Goal: Task Accomplishment & Management: Manage account settings

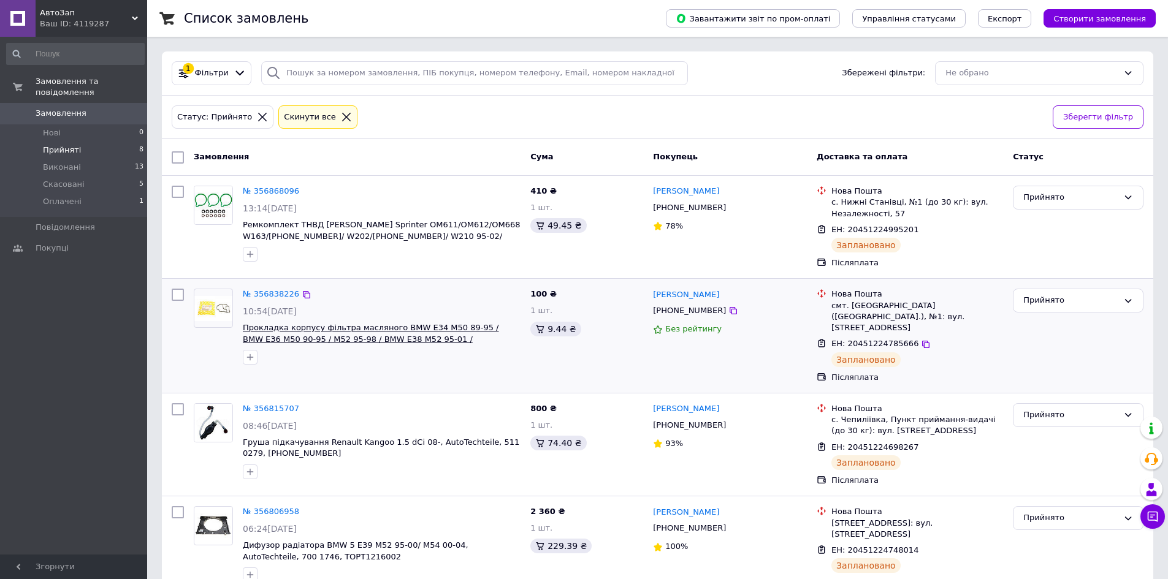
click at [375, 336] on span "Прокладка корпусу фільтра масляного BMW E34 M50 89-95 / BMW E36 M50 90-95 / M52…" at bounding box center [371, 333] width 256 height 21
click at [71, 179] on span "Скасовані" at bounding box center [64, 184] width 42 height 11
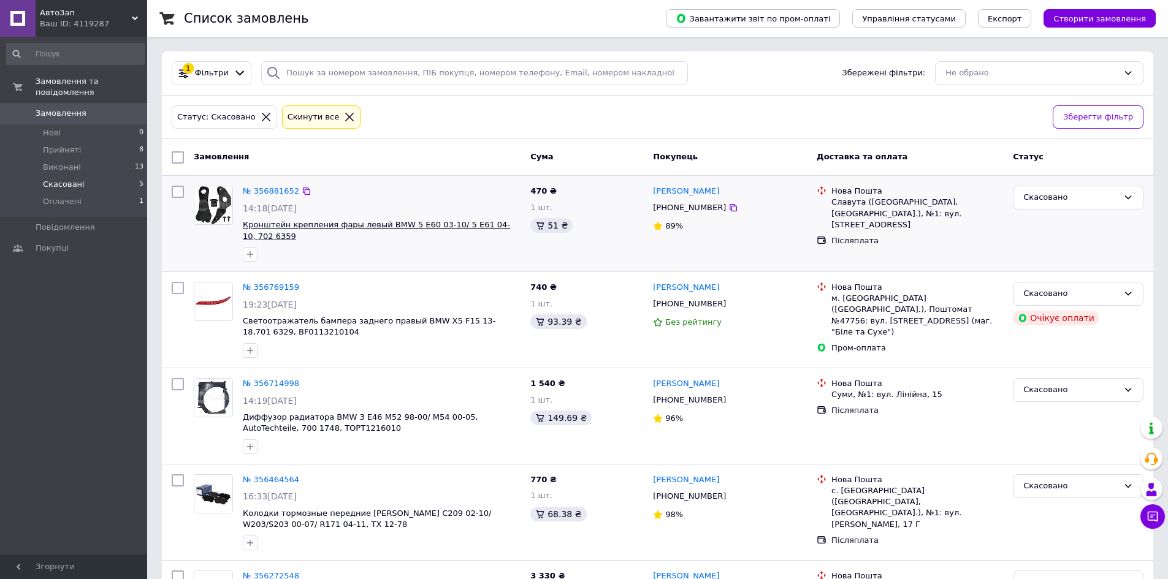
click at [361, 226] on span "Кронштейн крепления фары левый BMW 5 E60 03-10/ 5 E61 04-10, 702 6359" at bounding box center [376, 230] width 267 height 21
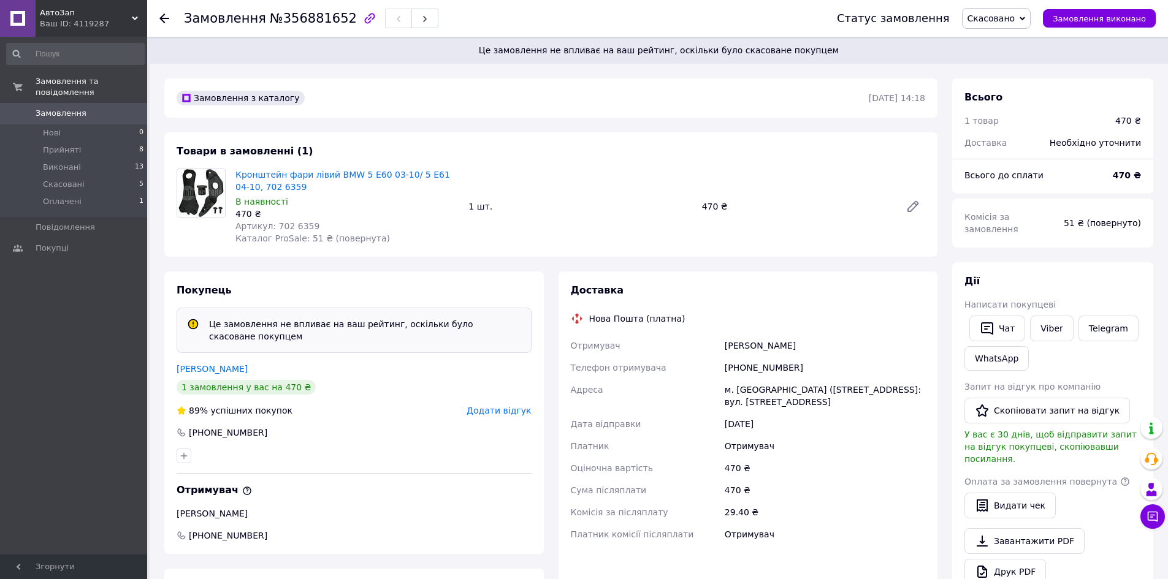
click at [124, 384] on div "Замовлення та повідомлення Замовлення 0 Нові 0 Прийняті 8 Виконані 13 Скасовані…" at bounding box center [75, 298] width 151 height 522
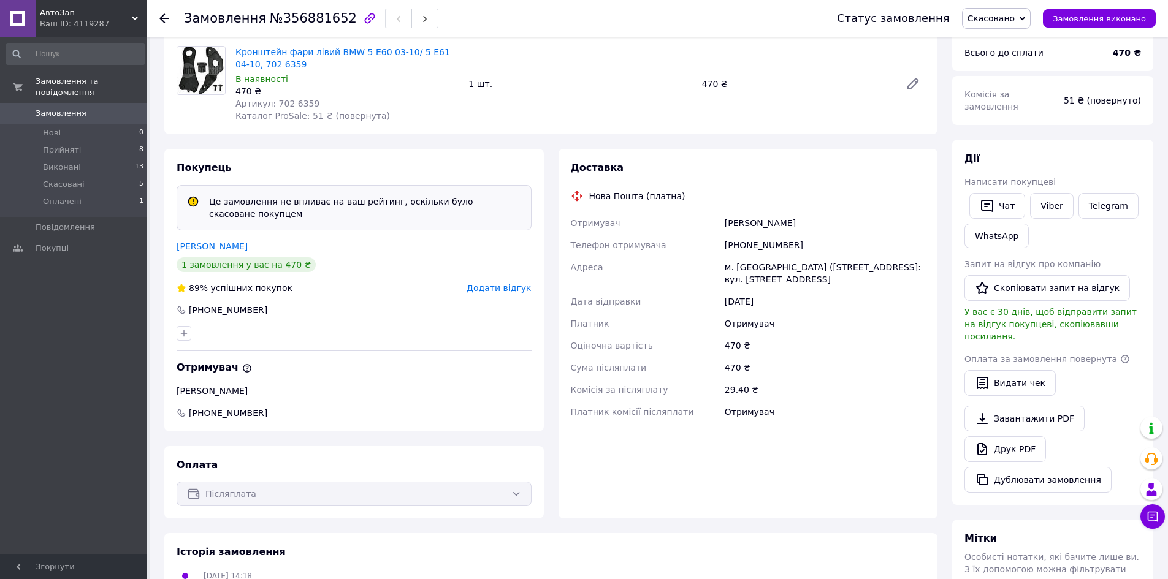
click at [1132, 367] on div "Оплата за замовлення повернута   Видати чек" at bounding box center [1052, 374] width 177 height 44
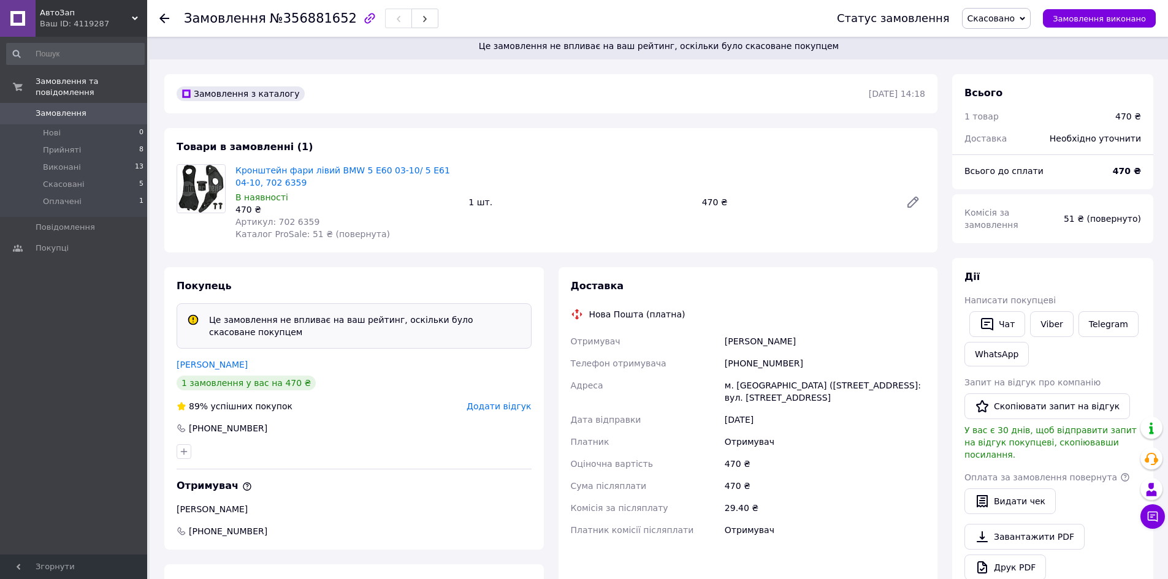
scroll to position [0, 0]
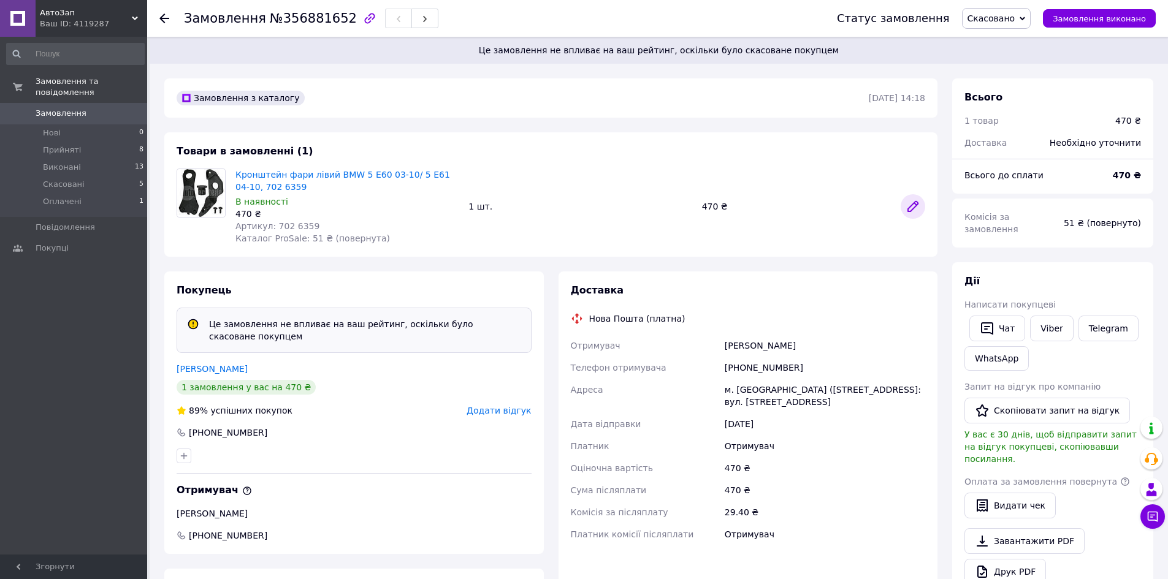
click at [908, 206] on icon at bounding box center [912, 206] width 15 height 15
click at [828, 400] on div "м. Славута (Хмельницька обл., Шепетівський р-н.), №1: вул. Соборності, 32А" at bounding box center [824, 396] width 205 height 34
drag, startPoint x: 826, startPoint y: 401, endPoint x: 730, endPoint y: 349, distance: 108.9
click at [725, 340] on div "Отримувач Антонюк Олег Телефон отримувача +380989114474 Адреса м. Славута (Хмел…" at bounding box center [748, 440] width 360 height 211
click at [845, 415] on div "12.08.2025" at bounding box center [824, 424] width 205 height 22
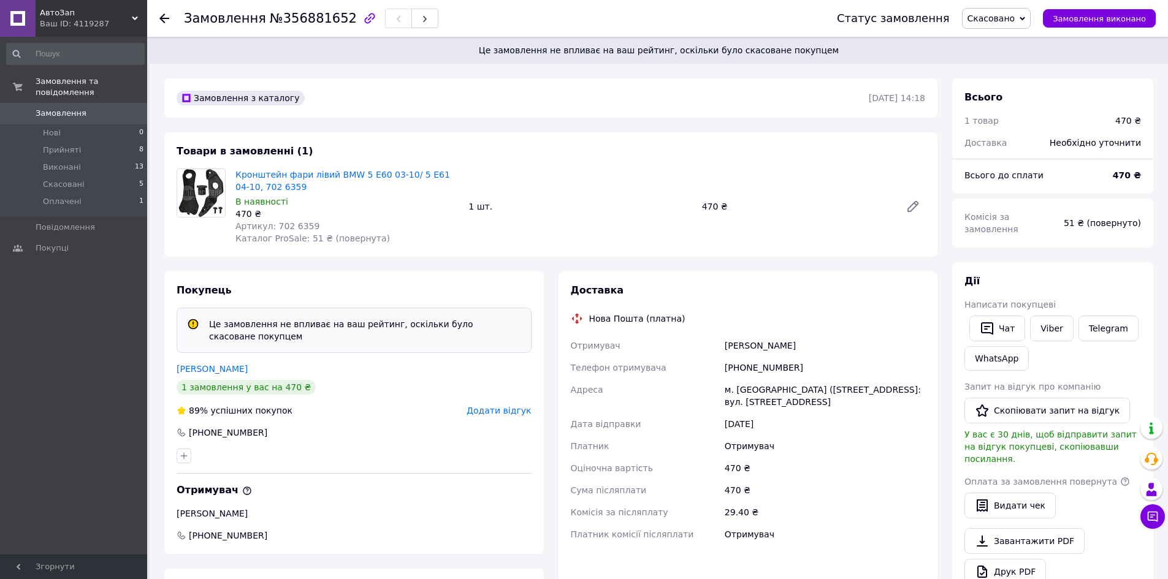
click at [71, 108] on span "Замовлення" at bounding box center [61, 113] width 51 height 11
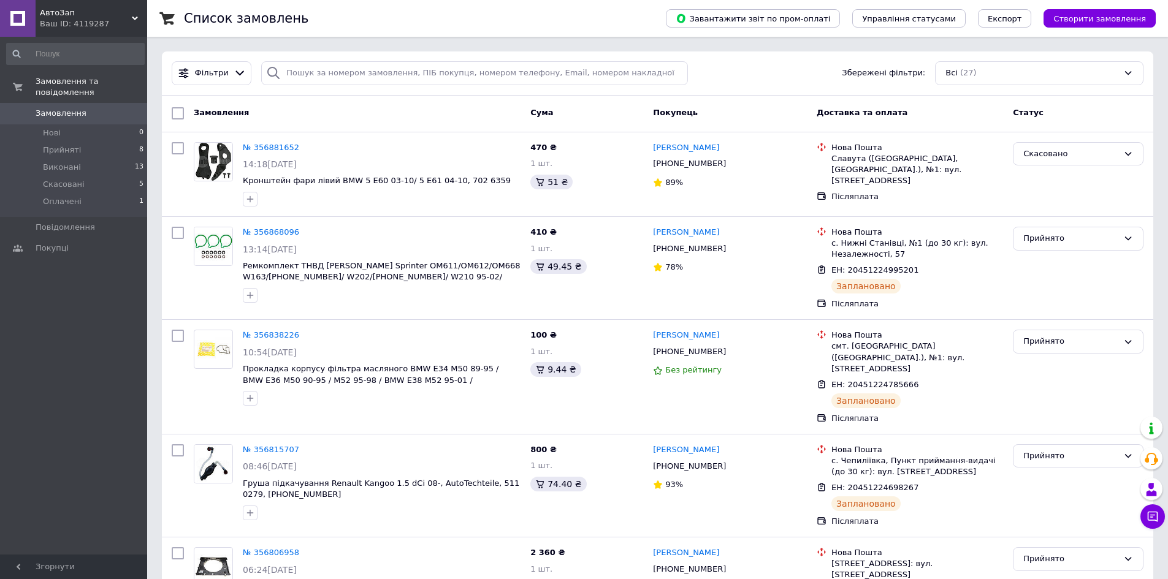
click at [123, 278] on div "Замовлення та повідомлення Замовлення 0 Нові 0 Прийняті 8 Виконані 13 Скасовані…" at bounding box center [75, 298] width 151 height 522
click at [32, 12] on link at bounding box center [18, 18] width 36 height 37
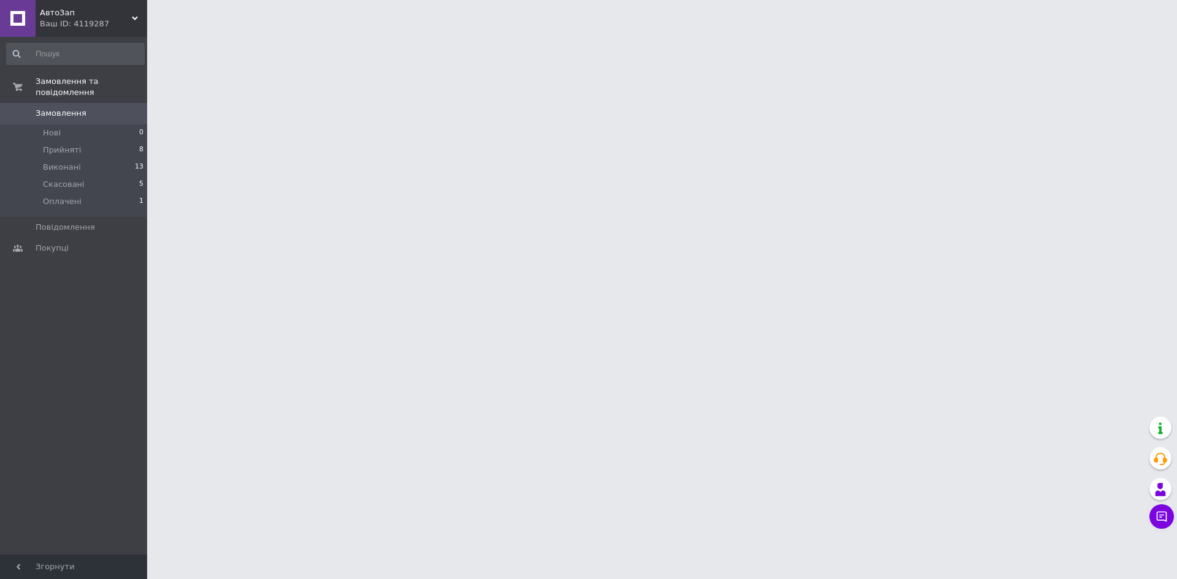
click at [133, 13] on div "АвтоЗап Ваш ID: 4119287" at bounding box center [92, 18] width 112 height 37
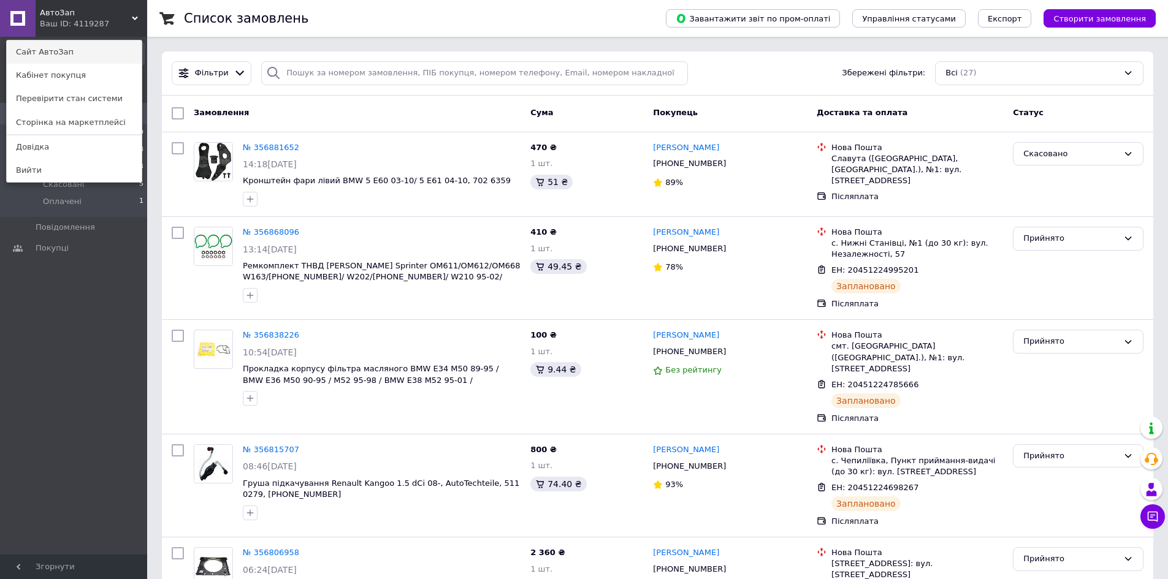
click at [62, 51] on link "Сайт АвтоЗап" at bounding box center [74, 51] width 135 height 23
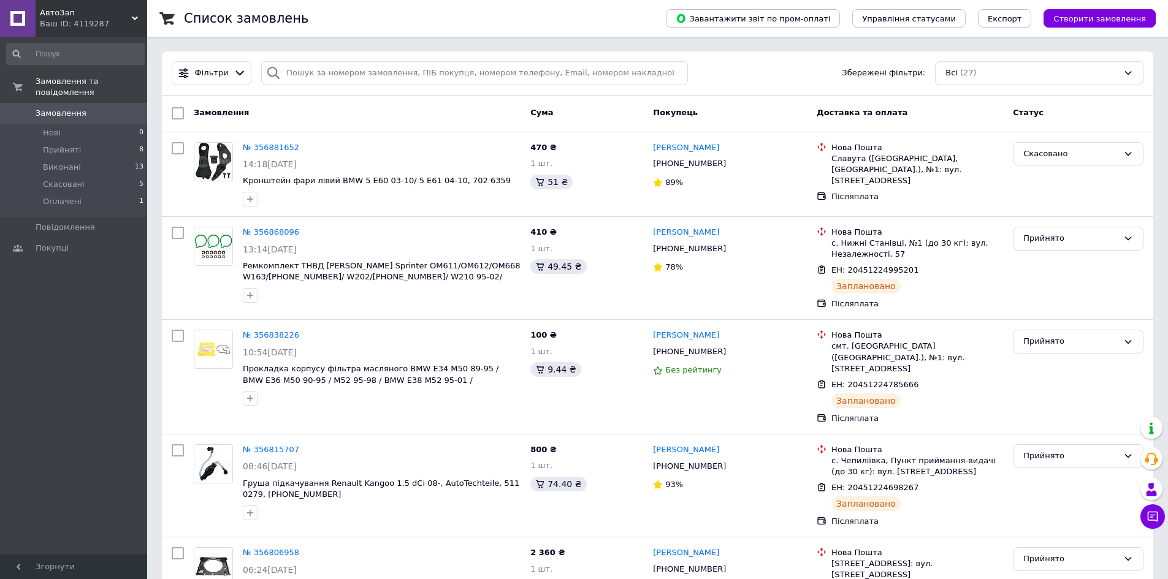
click at [104, 302] on div "Замовлення та повідомлення Замовлення 0 Нові 0 Прийняті 8 Виконані 13 Скасовані…" at bounding box center [75, 298] width 151 height 522
